Goal: Task Accomplishment & Management: Manage account settings

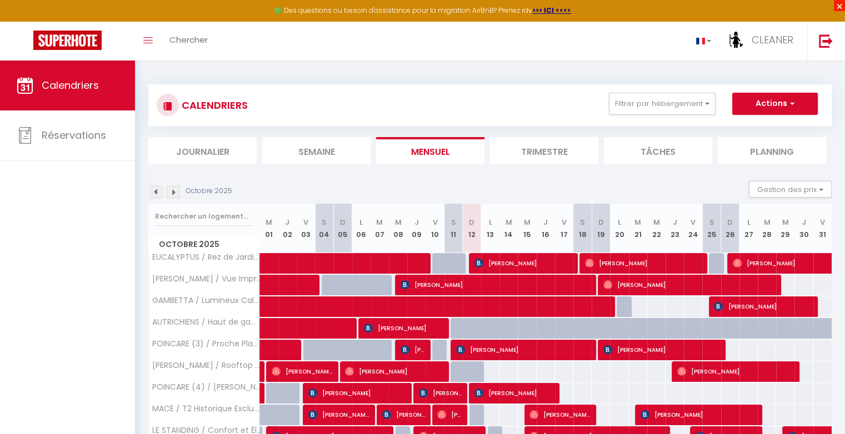
click at [845, 2] on span "×" at bounding box center [839, 5] width 11 height 11
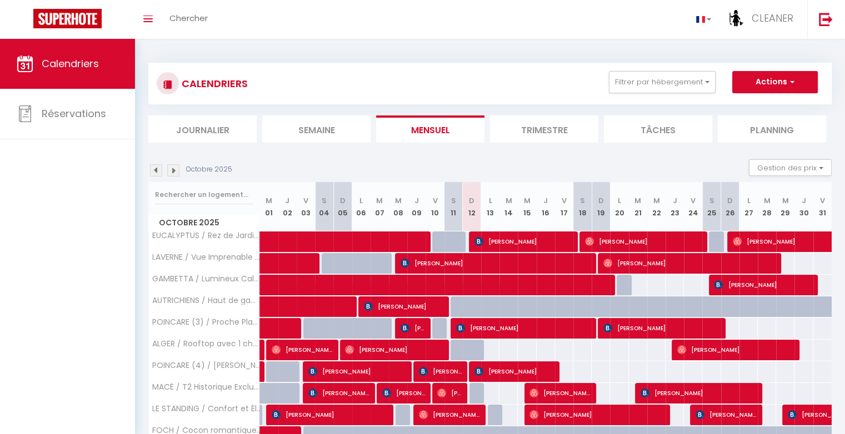
click at [213, 121] on li "Journalier" at bounding box center [202, 129] width 108 height 27
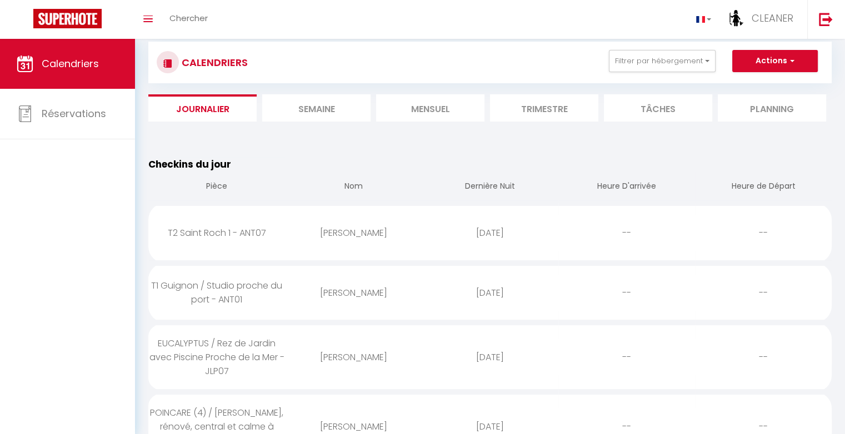
scroll to position [22, 0]
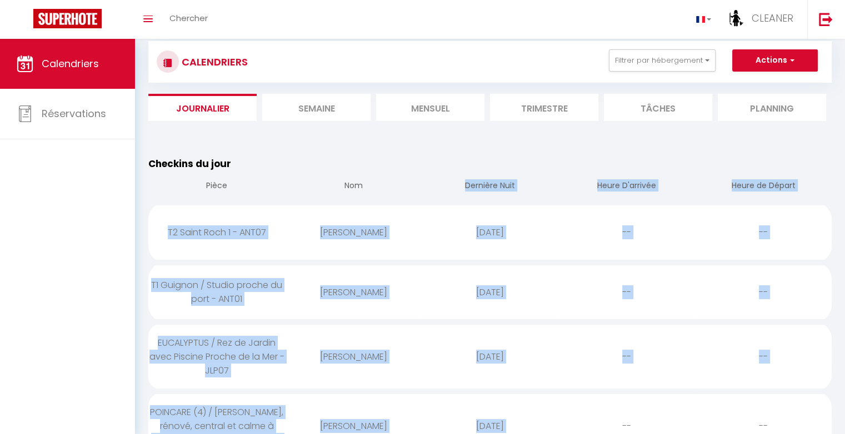
drag, startPoint x: 465, startPoint y: 186, endPoint x: 568, endPoint y: 417, distance: 253.0
click at [568, 417] on table "Checkins du jour Pièce Nom Dernière Nuit Heure D'arrivée Heure de Départ T2 Sai…" at bounding box center [489, 308] width 683 height 302
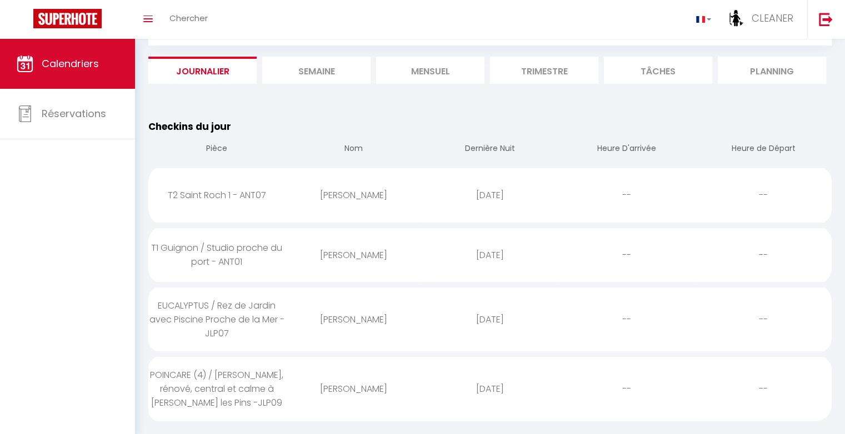
scroll to position [61, 0]
drag, startPoint x: 147, startPoint y: 163, endPoint x: 429, endPoint y: 100, distance: 288.7
